Goal: Navigation & Orientation: Find specific page/section

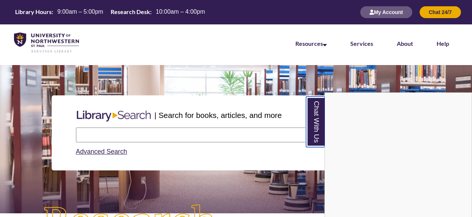
click at [321, 127] on link "Chat With Us" at bounding box center [315, 121] width 19 height 51
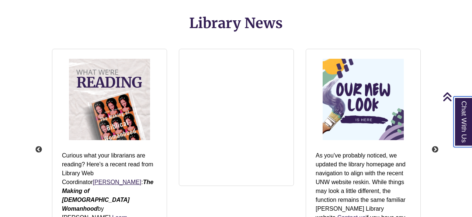
scroll to position [861, 0]
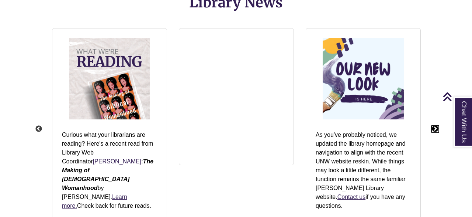
click at [436, 125] on button "Next" at bounding box center [435, 128] width 7 height 7
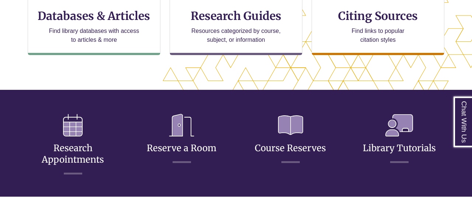
scroll to position [272, 0]
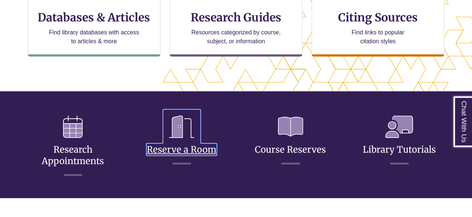
click at [188, 149] on link "Reserve a Room" at bounding box center [182, 140] width 70 height 29
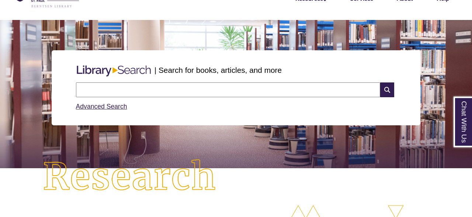
scroll to position [48, 0]
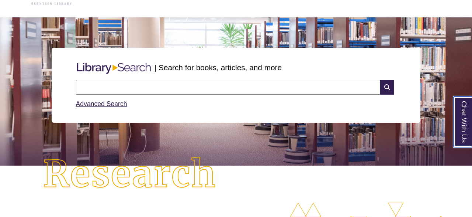
click at [465, 122] on link "Chat With Us" at bounding box center [463, 121] width 19 height 51
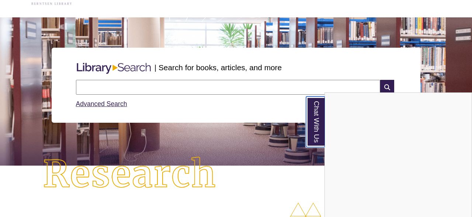
click at [319, 122] on link "Chat With Us" at bounding box center [315, 121] width 19 height 51
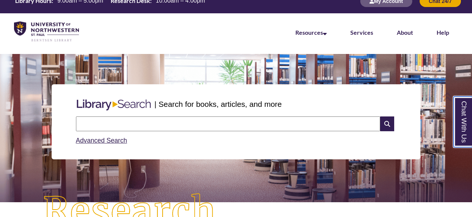
scroll to position [0, 0]
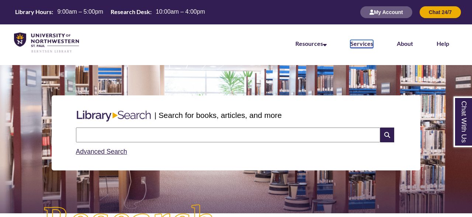
click at [360, 41] on link "Services" at bounding box center [362, 44] width 23 height 8
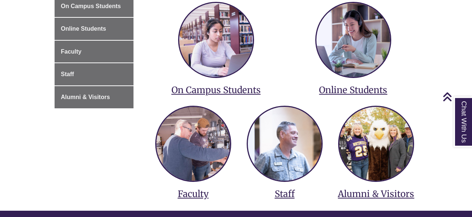
scroll to position [162, 0]
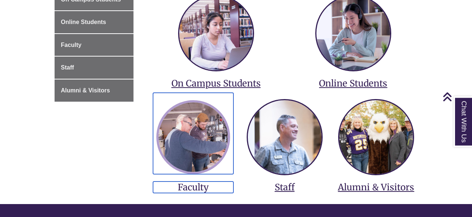
click at [188, 141] on img at bounding box center [193, 137] width 74 height 74
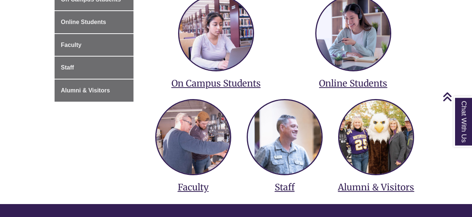
click at [0, 175] on body "Skip to Main Content Library Hours: 9:00am – 5:00pm Research Desk: 10:00am – 4:…" at bounding box center [236, 136] width 472 height 596
